Goal: Transaction & Acquisition: Book appointment/travel/reservation

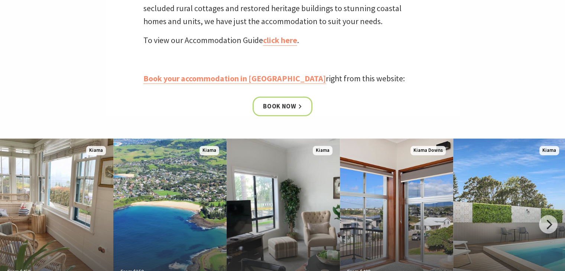
scroll to position [313, 0]
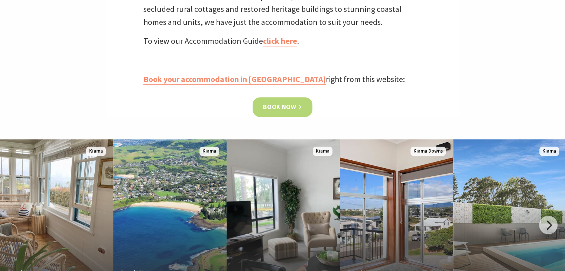
click at [273, 107] on link "Book now" at bounding box center [282, 107] width 60 height 20
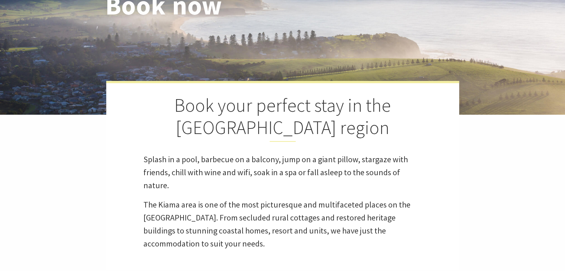
select select "3"
select select "2"
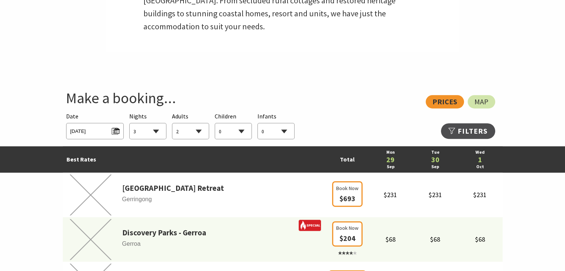
scroll to position [346, 0]
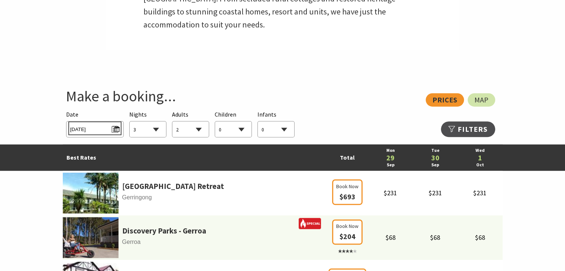
click at [115, 129] on span "Mon 29/09/2025" at bounding box center [94, 128] width 49 height 10
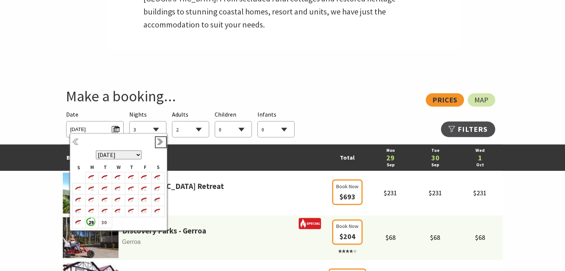
click at [160, 144] on link "Next" at bounding box center [161, 142] width 8 height 8
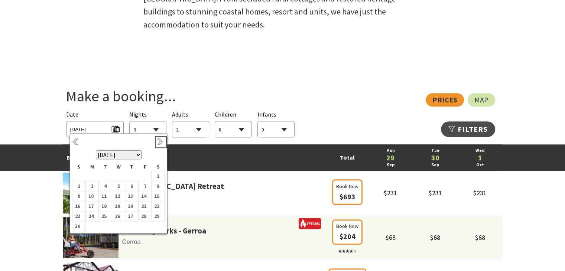
click at [160, 144] on link "Next" at bounding box center [161, 142] width 8 height 8
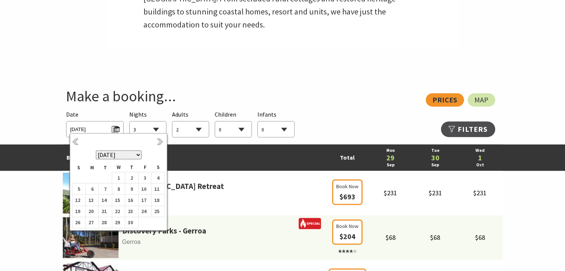
click at [160, 144] on link "Next" at bounding box center [161, 142] width 8 height 8
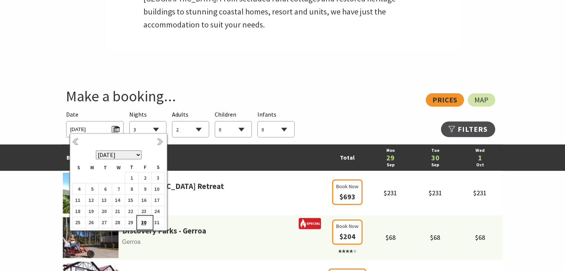
click at [144, 220] on b "30" at bounding box center [143, 223] width 10 height 10
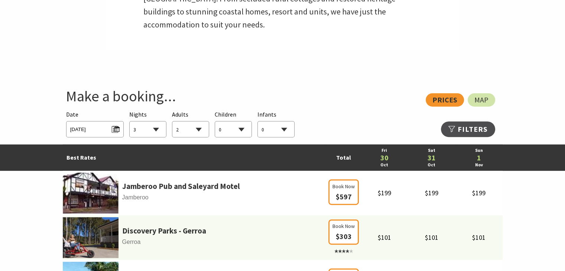
click at [155, 128] on select "1 2 3 4 5 6 7 8 9 10 11 12 13 14 15 16 17 18 19 20 21 22 23 24 25 26 27 28 29 30" at bounding box center [148, 129] width 36 height 16
select select "2"
click at [130, 121] on select "1 2 3 4 5 6 7 8 9 10 11 12 13 14 15 16 17 18 19 20 21 22 23 24 25 26 27 28 29 30" at bounding box center [148, 129] width 36 height 16
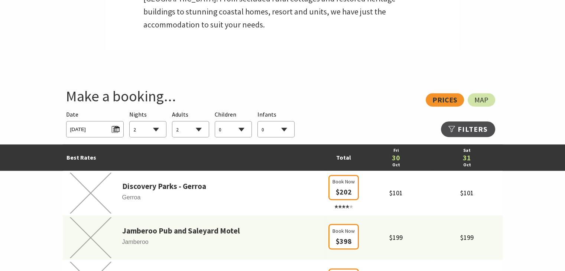
click at [197, 130] on select "0 1 2 3 4 5 6 7 8 9 10 11 12 13 14 15 16 17 18 19 20 21 22 23 24 25 26 27 28 29…" at bounding box center [190, 129] width 36 height 16
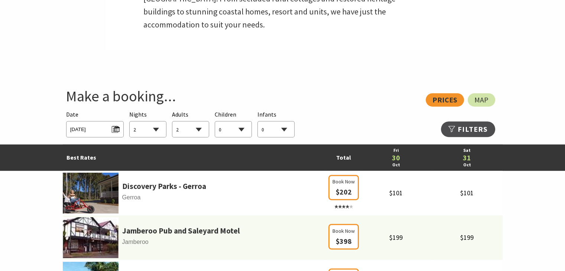
select select "4"
click at [172, 121] on select "0 1 2 3 4 5 6 7 8 9 10 11 12 13 14 15 16 17 18 19 20 21 22 23 24 25 26 27 28 29…" at bounding box center [190, 129] width 36 height 16
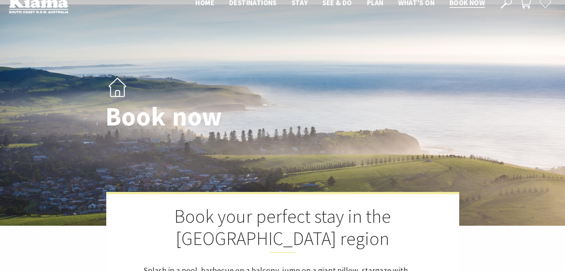
scroll to position [13, 0]
